Goal: Navigation & Orientation: Find specific page/section

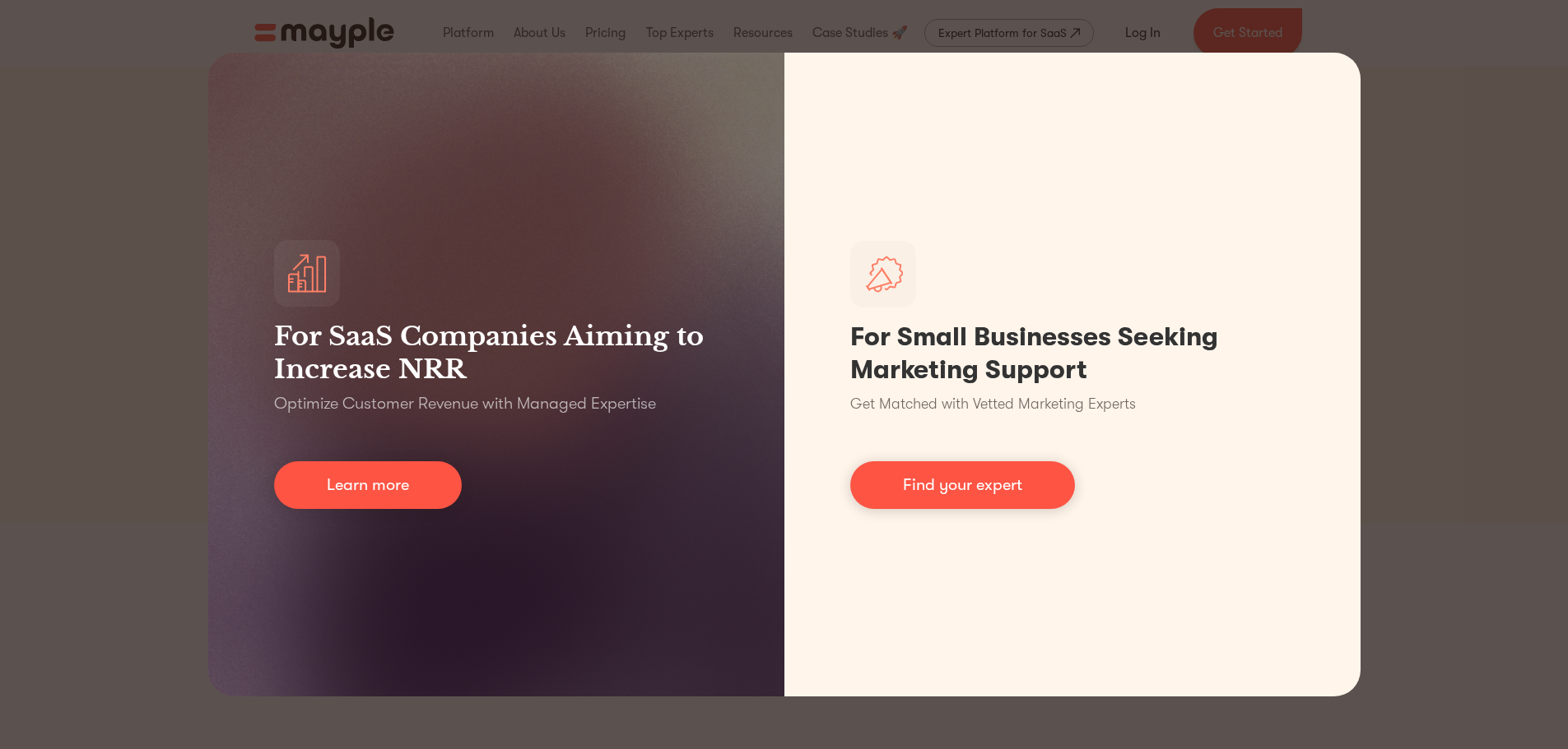
click at [136, 451] on div "For SaaS Companies Aiming to Increase NRR Optimize Customer Revenue with Manage…" at bounding box center [784, 374] width 1568 height 749
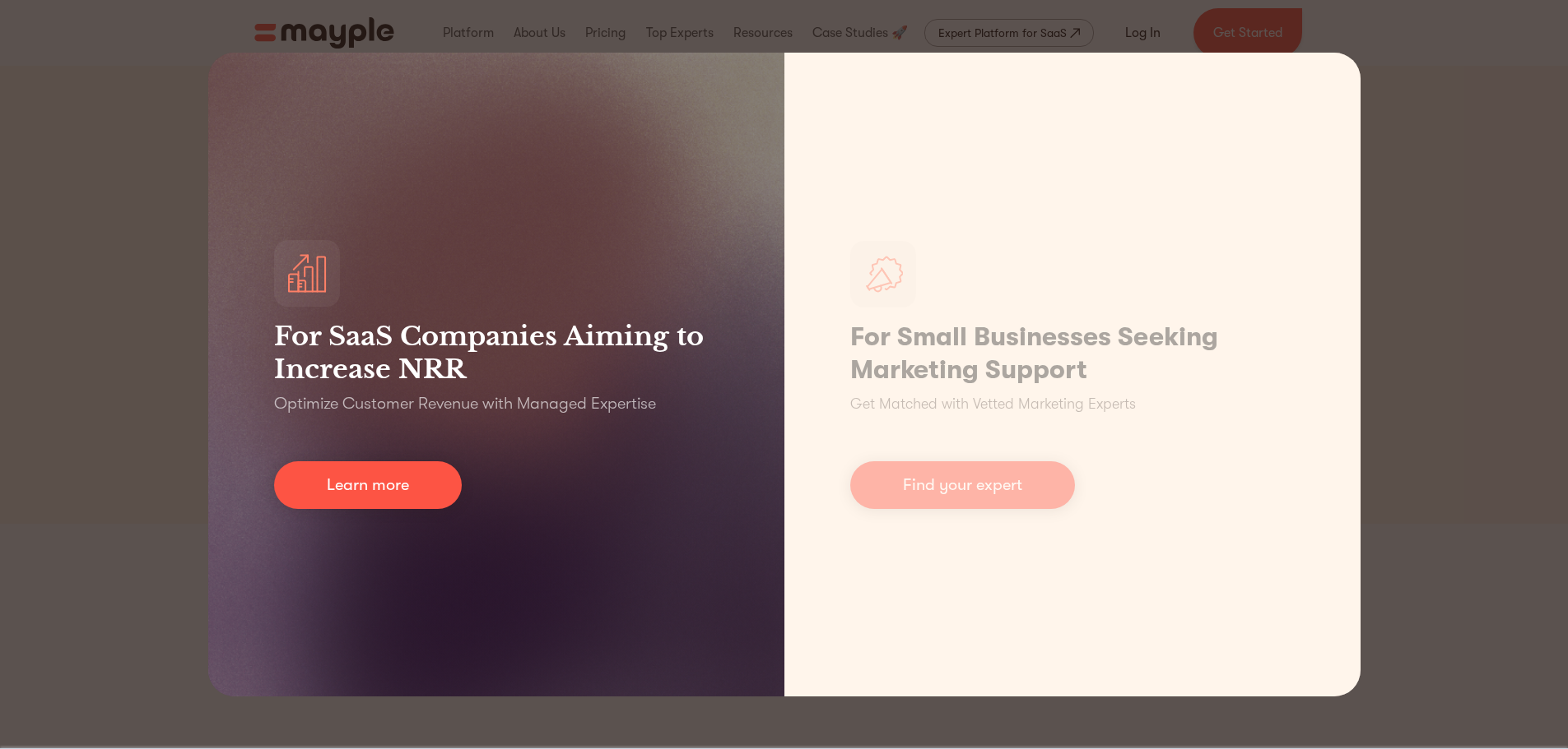
click at [394, 509] on div "For SaaS Companies Aiming to Increase NRR Optimize Customer Revenue with Manage…" at bounding box center [496, 375] width 576 height 644
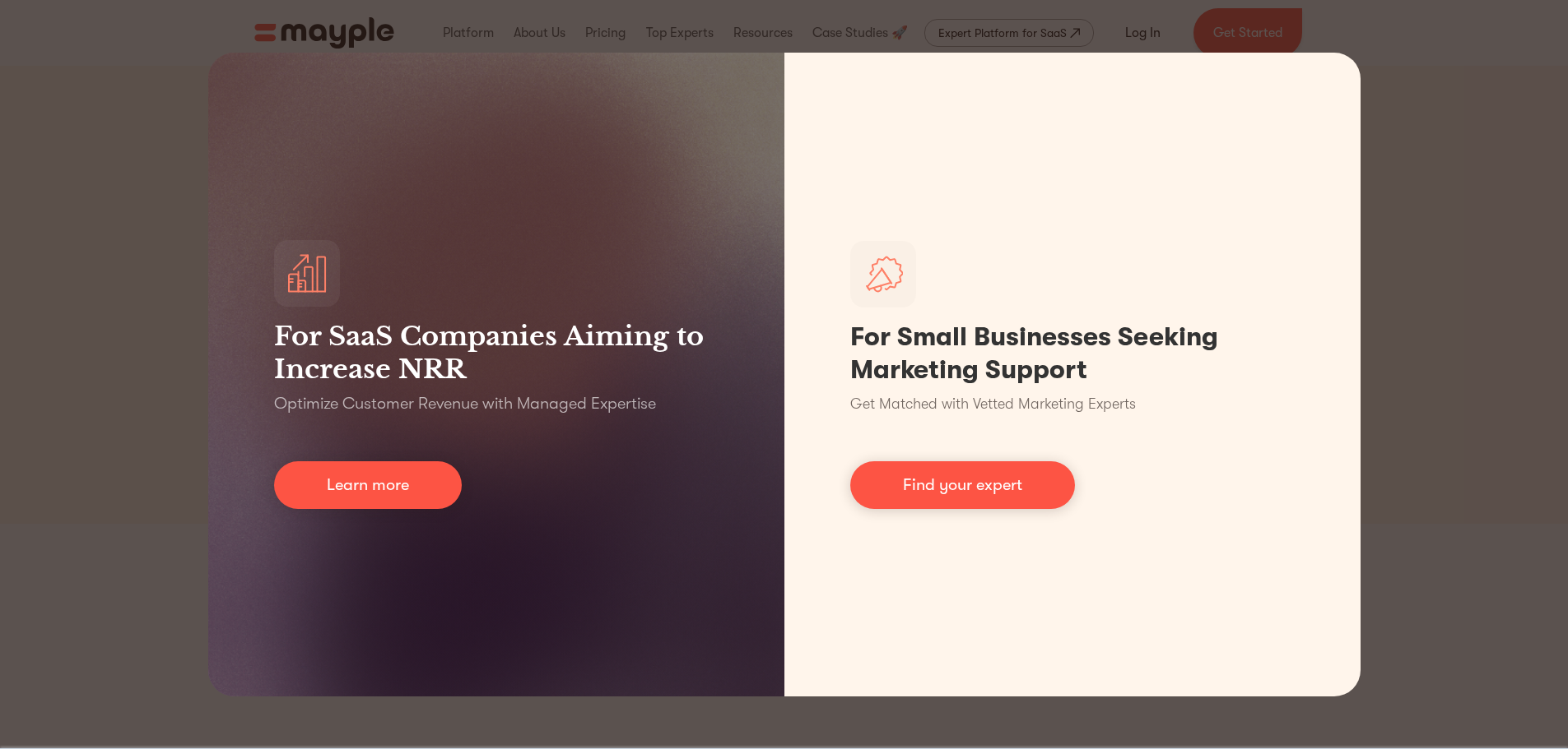
click at [1492, 585] on div "For SaaS Companies Aiming to Increase NRR Optimize Customer Revenue with Manage…" at bounding box center [784, 374] width 1568 height 749
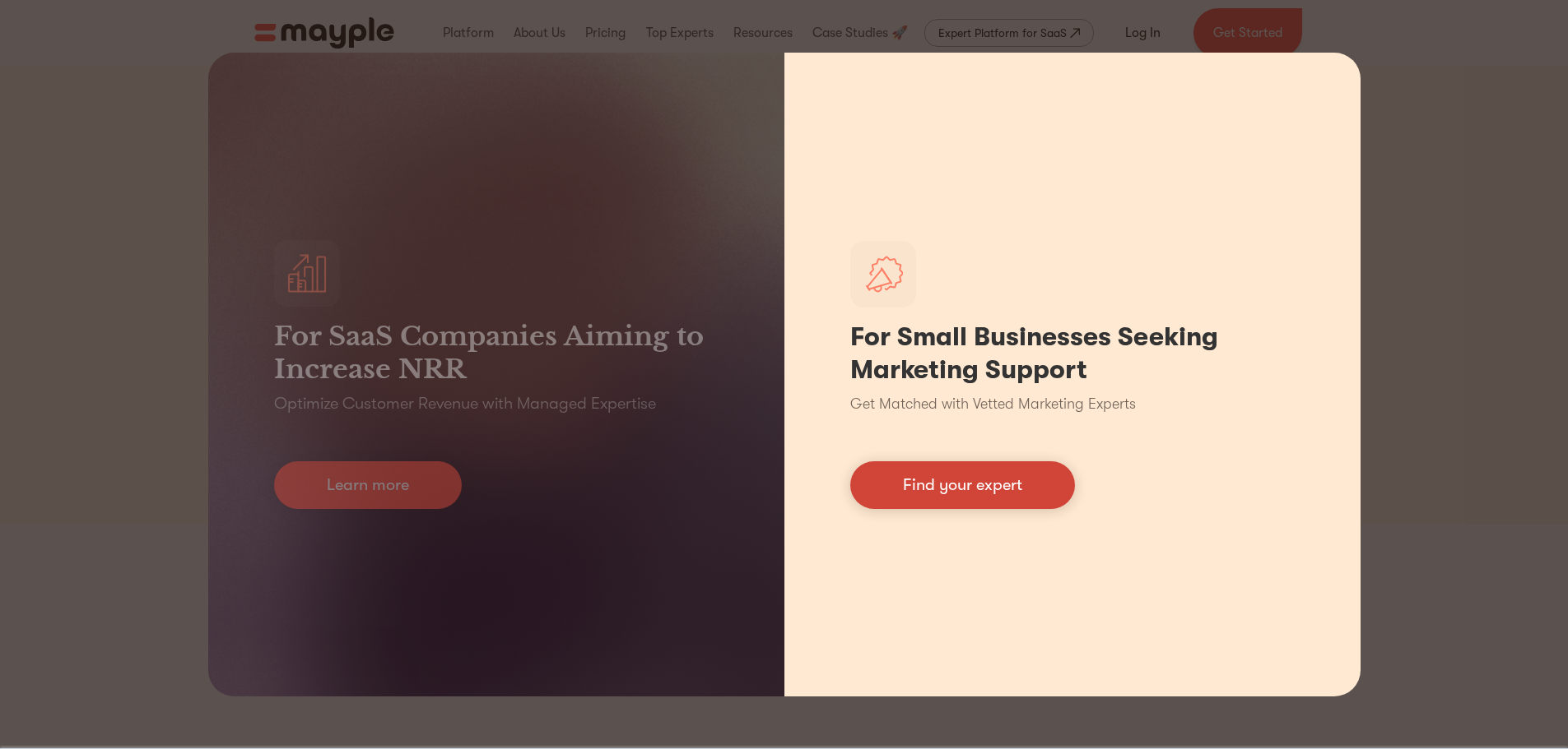
click at [949, 497] on link "Find your expert" at bounding box center [963, 485] width 225 height 48
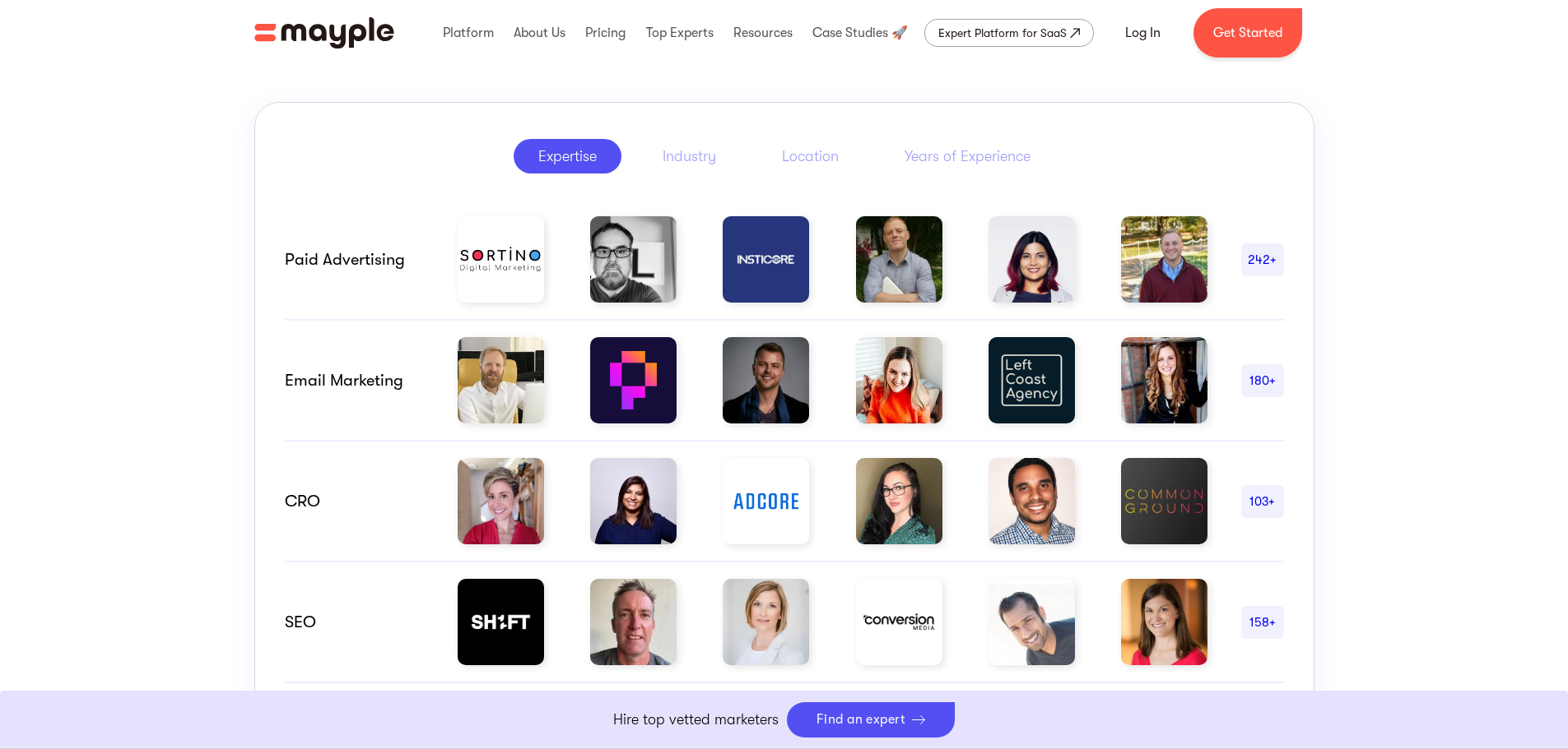
scroll to position [822, 0]
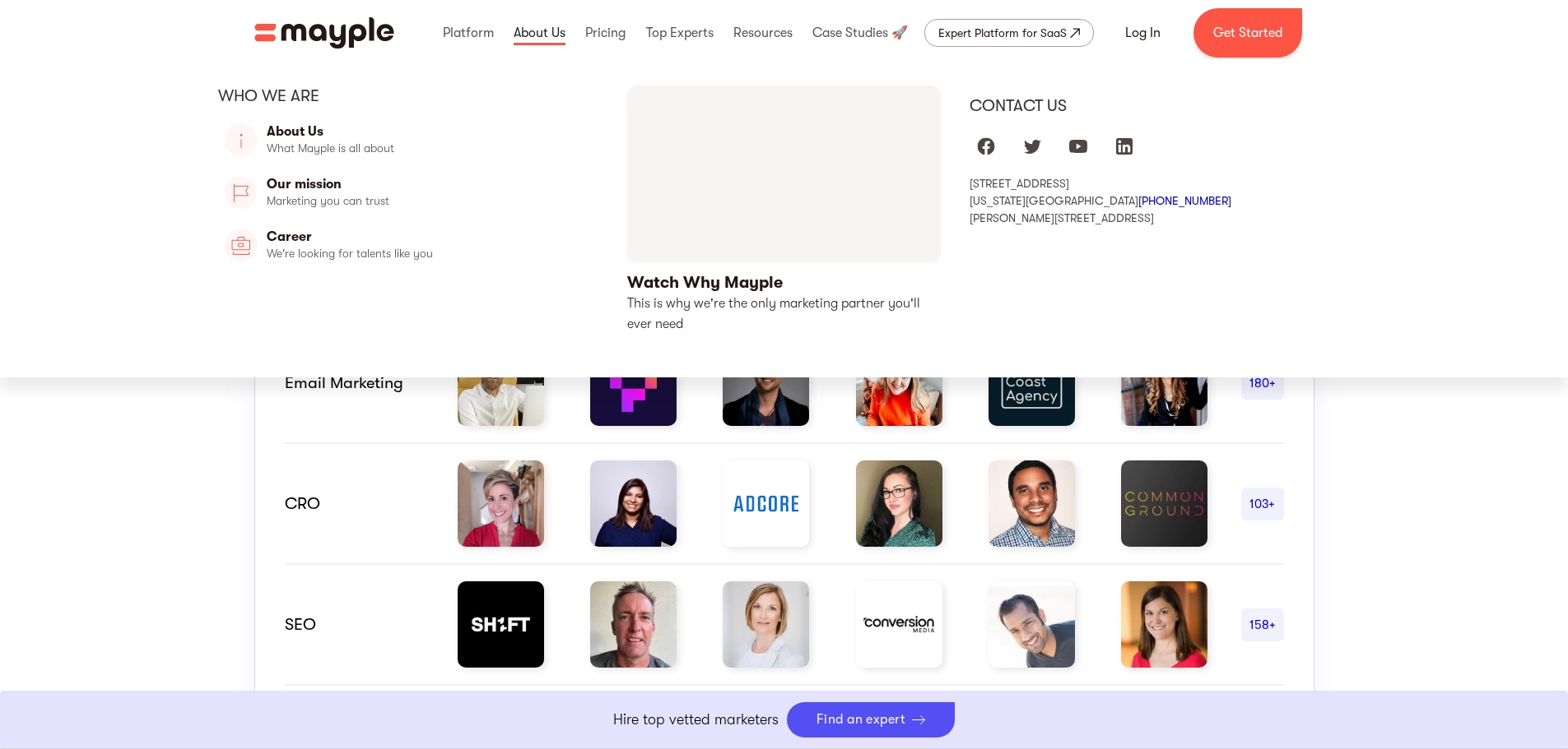
click at [545, 41] on link at bounding box center [540, 33] width 60 height 53
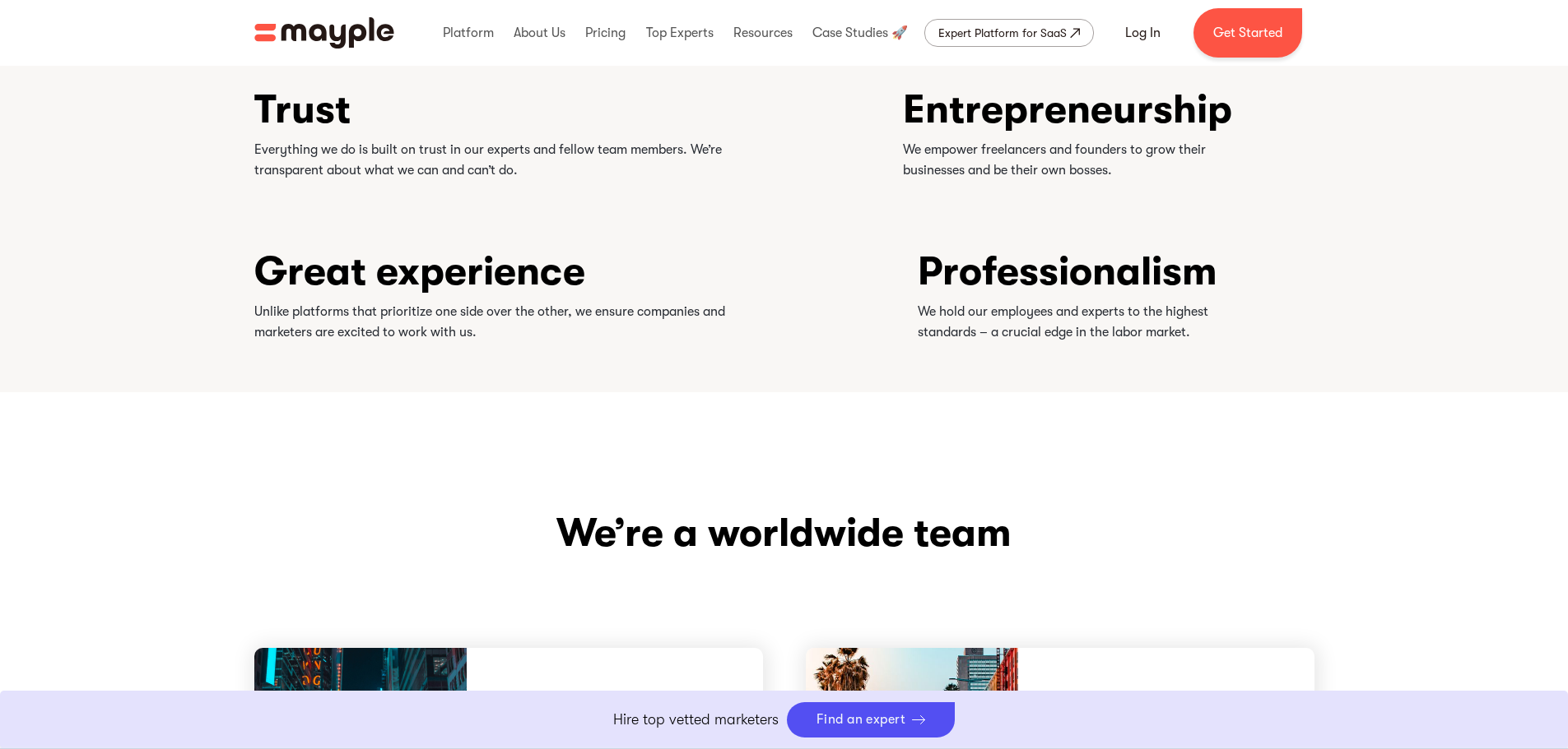
scroll to position [4031, 0]
